Goal: Use online tool/utility: Utilize a website feature to perform a specific function

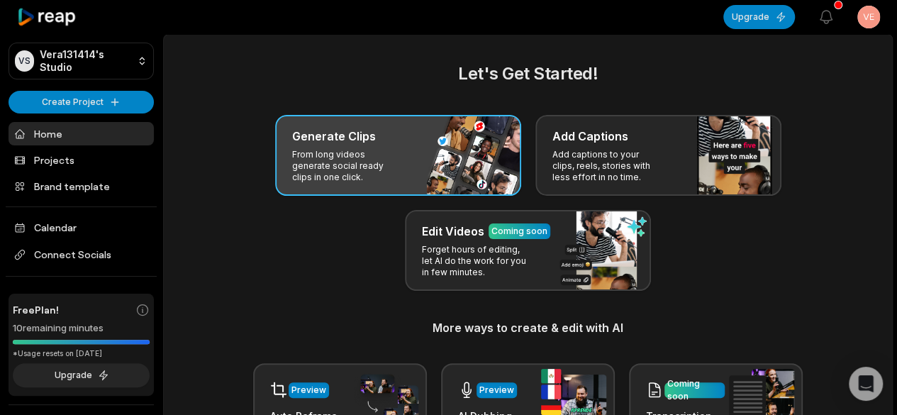
click at [461, 152] on div "Generate Clips From long videos generate social ready clips in one click." at bounding box center [398, 155] width 246 height 81
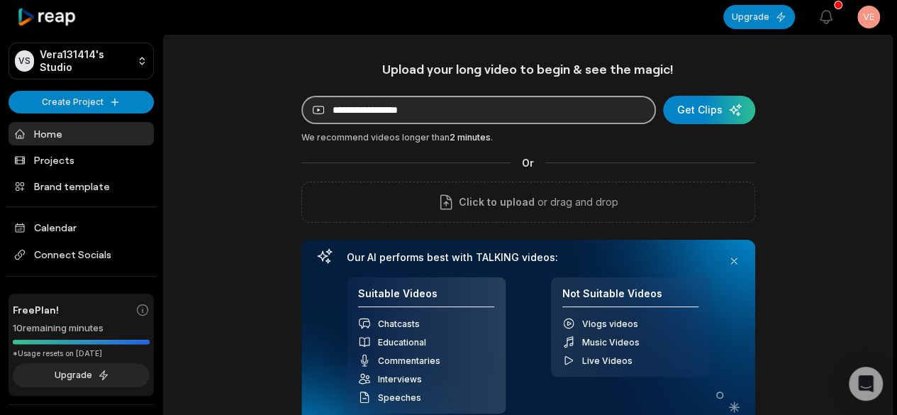
click at [439, 114] on input at bounding box center [478, 110] width 354 height 28
paste input "**********"
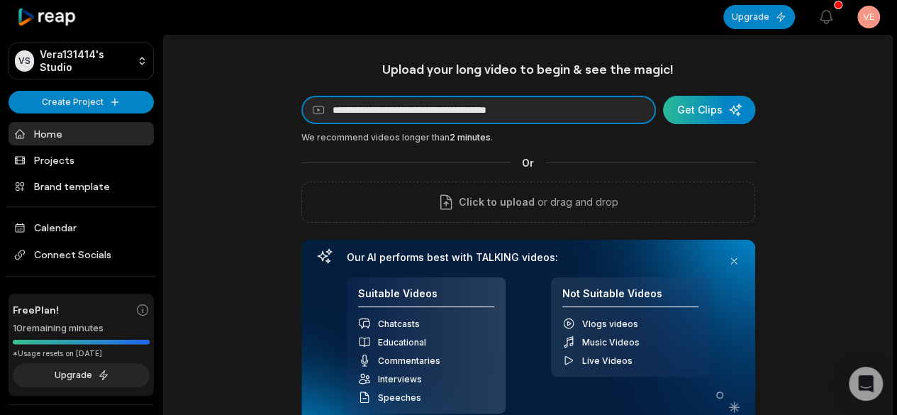
type input "**********"
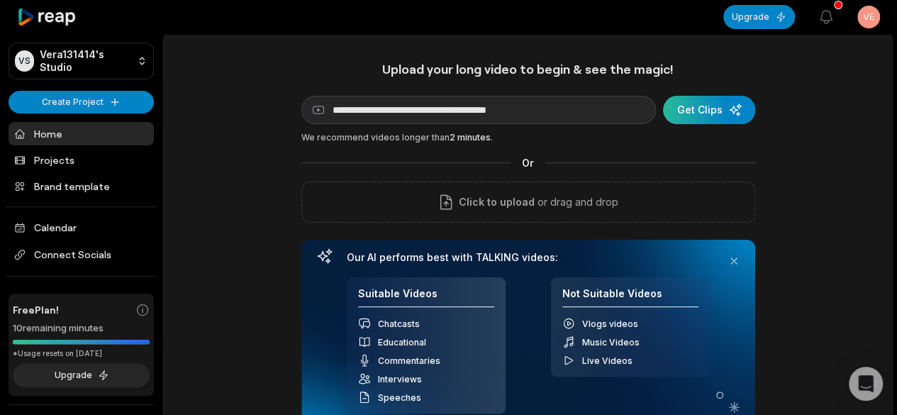
click at [721, 105] on div "submit" at bounding box center [709, 110] width 92 height 28
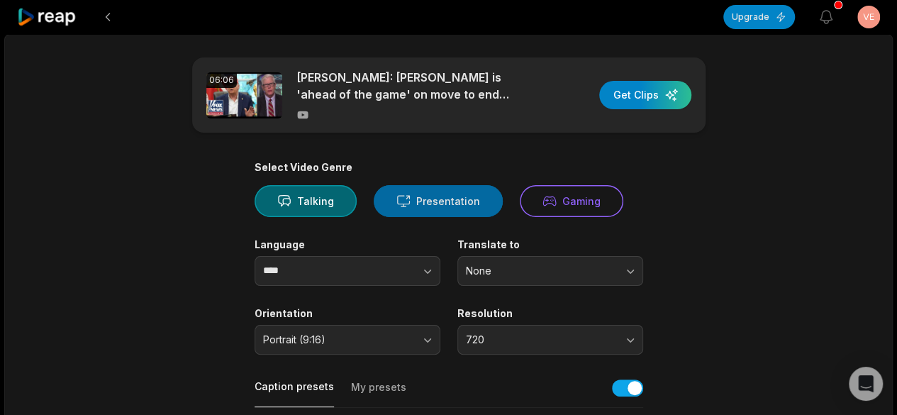
click at [438, 202] on button "Presentation" at bounding box center [438, 201] width 129 height 32
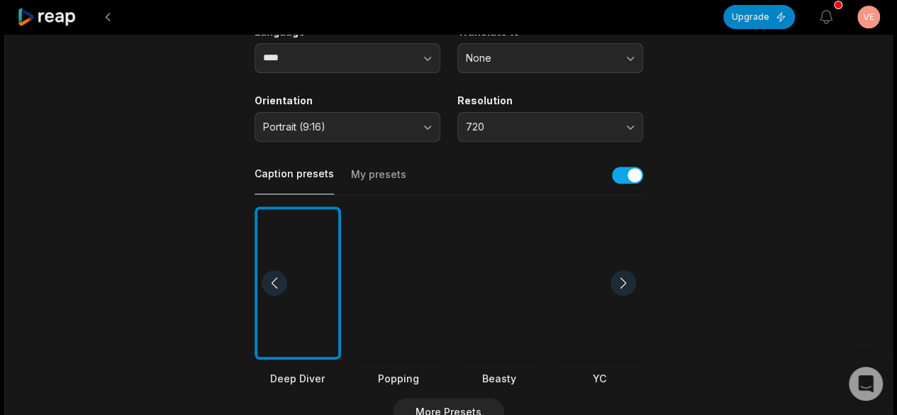
click at [503, 294] on div at bounding box center [499, 283] width 86 height 154
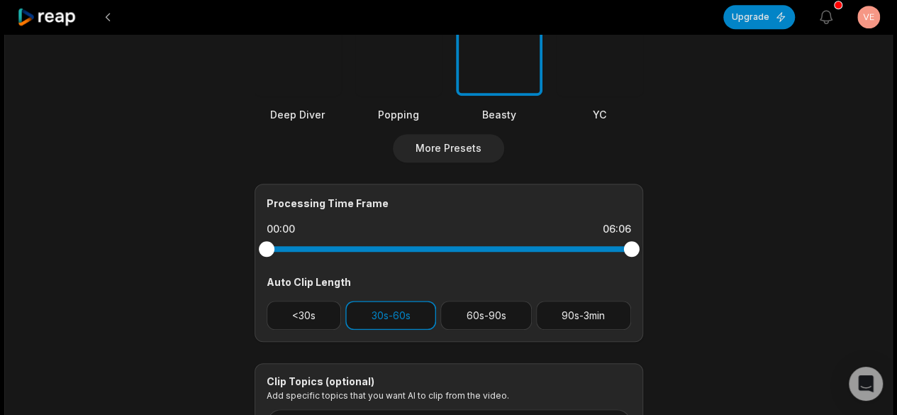
scroll to position [611, 0]
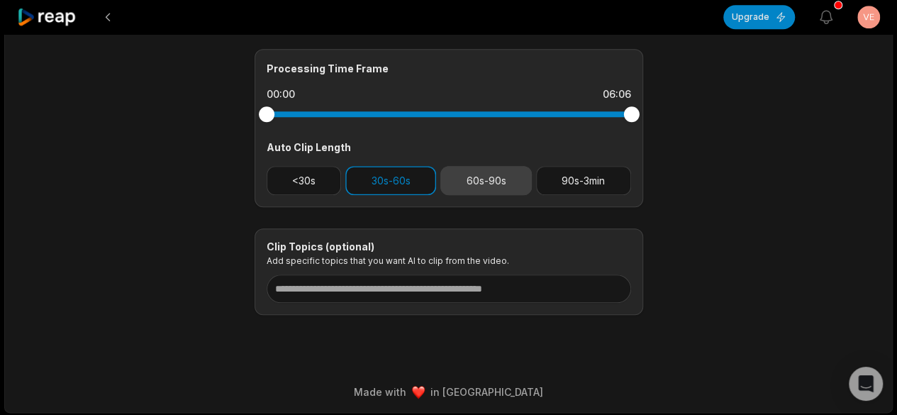
click at [515, 179] on button "60s-90s" at bounding box center [485, 180] width 91 height 29
click at [401, 177] on button "30s-60s" at bounding box center [390, 180] width 91 height 29
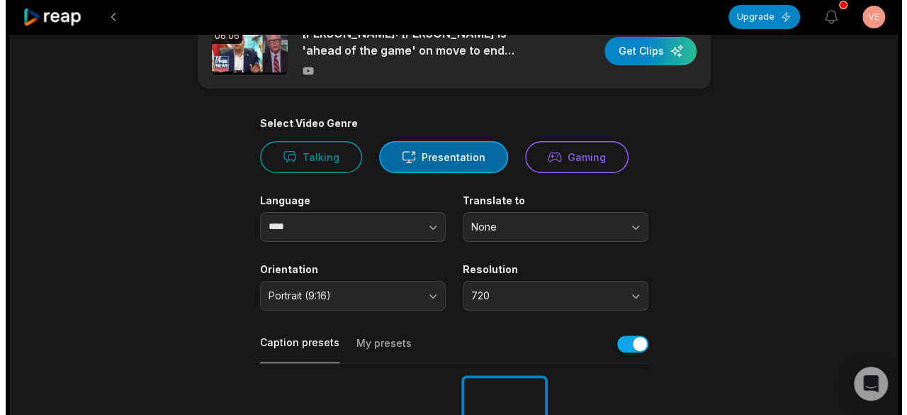
scroll to position [0, 0]
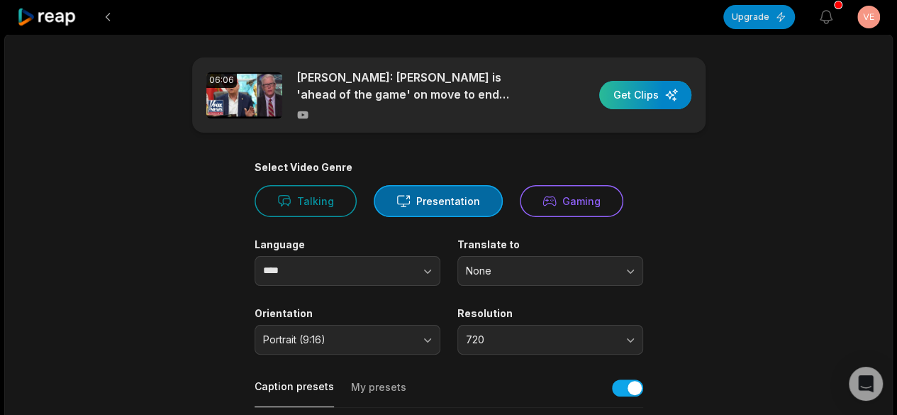
click at [658, 97] on div "button" at bounding box center [645, 95] width 92 height 28
